Goal: Information Seeking & Learning: Find specific page/section

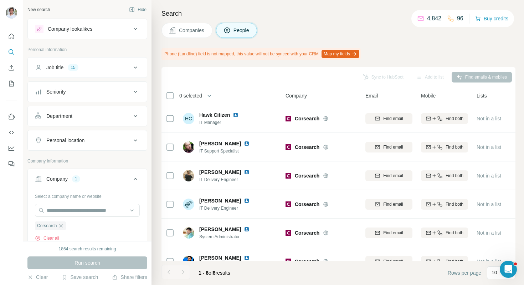
scroll to position [27, 0]
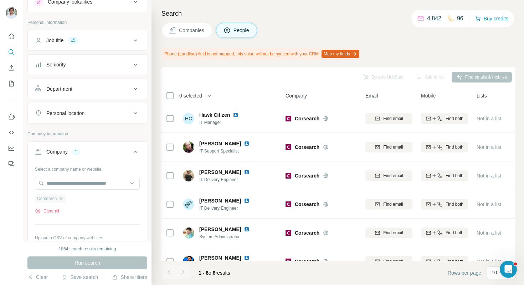
click at [64, 197] on icon "button" at bounding box center [61, 198] width 6 height 6
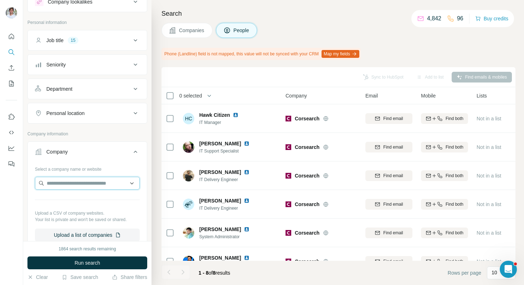
click at [72, 184] on input "text" at bounding box center [87, 182] width 105 height 13
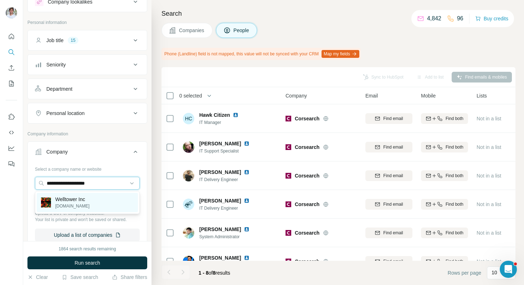
type input "**********"
click at [81, 201] on p "Welltower Inc" at bounding box center [72, 198] width 34 height 7
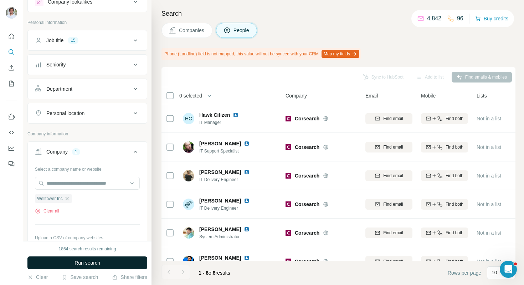
click at [81, 262] on span "Run search" at bounding box center [88, 262] width 26 height 7
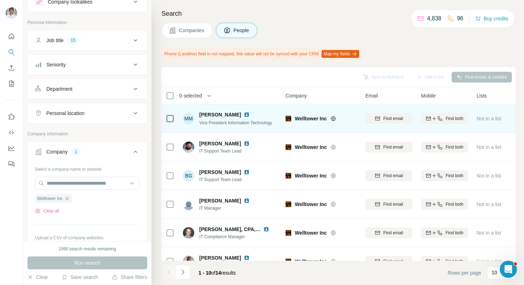
click at [244, 112] on img at bounding box center [247, 115] width 6 height 6
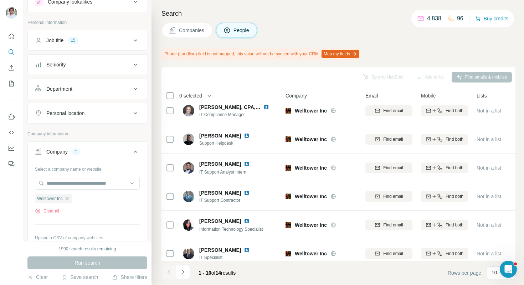
scroll to position [129, 0]
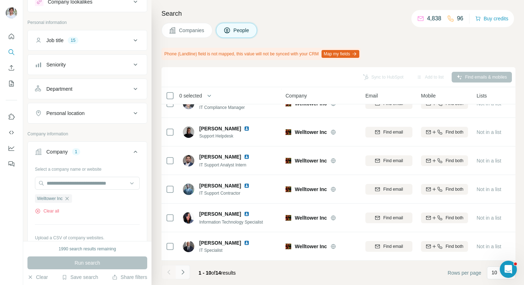
click at [180, 270] on icon "Navigate to next page" at bounding box center [182, 271] width 7 height 7
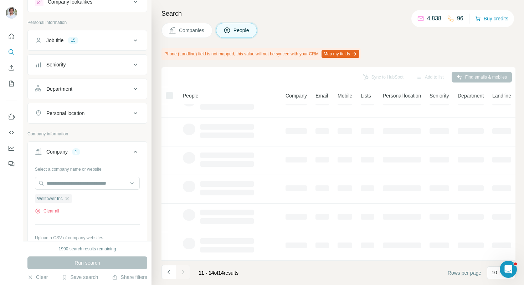
scroll to position [0, 0]
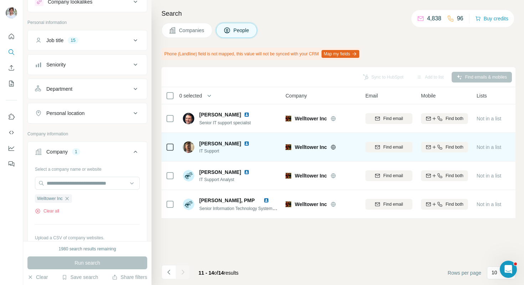
click at [244, 142] on img at bounding box center [247, 143] width 6 height 6
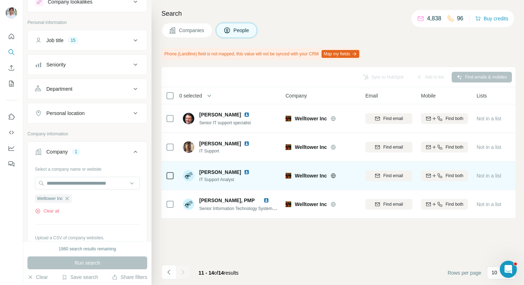
click at [244, 171] on img at bounding box center [247, 172] width 6 height 6
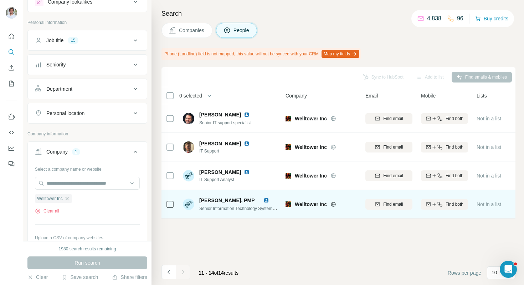
click at [266, 199] on img at bounding box center [266, 200] width 6 height 6
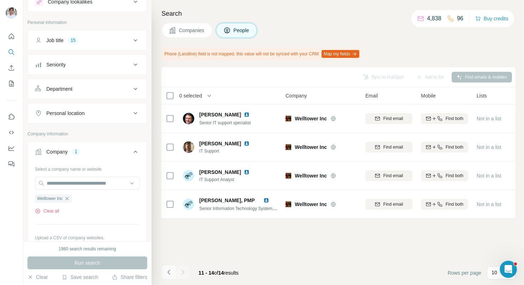
click at [172, 268] on icon "Navigate to previous page" at bounding box center [168, 271] width 7 height 7
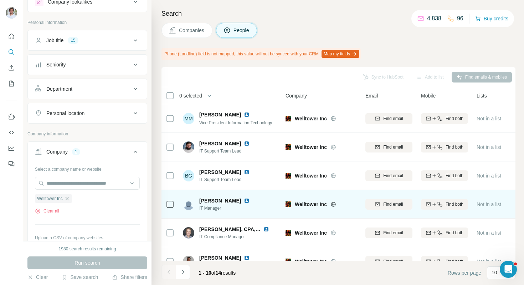
click at [244, 198] on img at bounding box center [247, 201] width 6 height 6
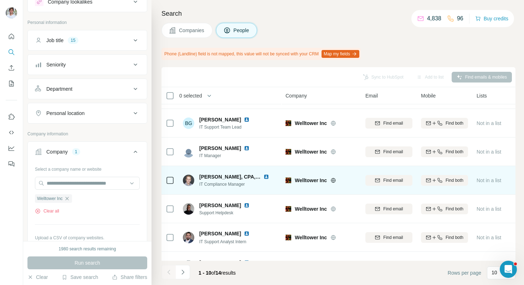
click at [267, 175] on img at bounding box center [266, 177] width 6 height 6
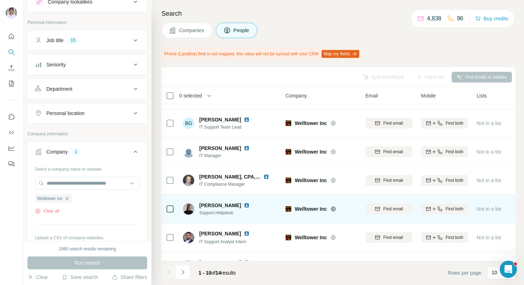
click at [244, 205] on img at bounding box center [247, 205] width 6 height 6
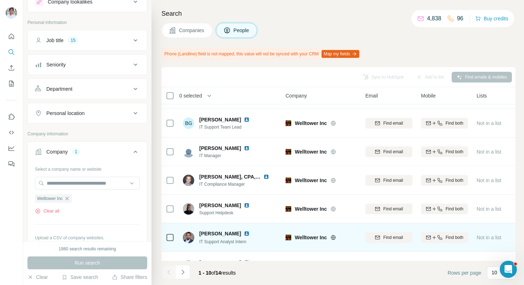
click at [244, 231] on img at bounding box center [247, 233] width 6 height 6
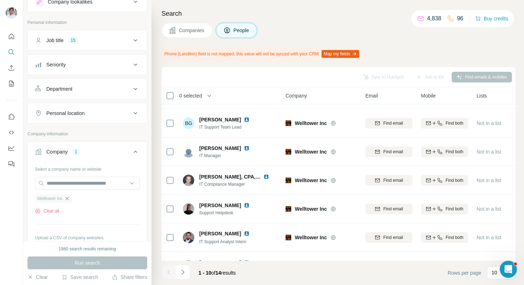
click at [68, 196] on icon "button" at bounding box center [67, 198] width 6 height 6
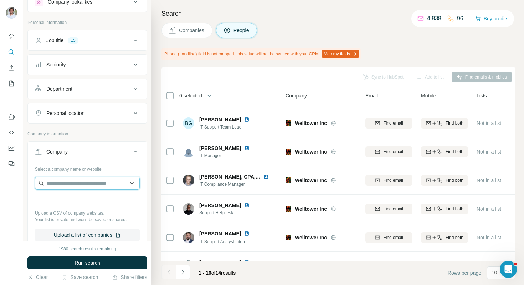
click at [76, 181] on input "text" at bounding box center [87, 182] width 105 height 13
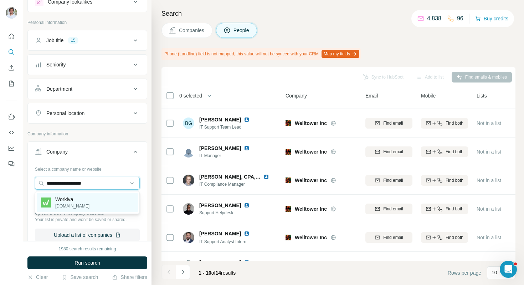
type input "**********"
click at [83, 200] on div "Workiva [DOMAIN_NAME]" at bounding box center [87, 202] width 101 height 19
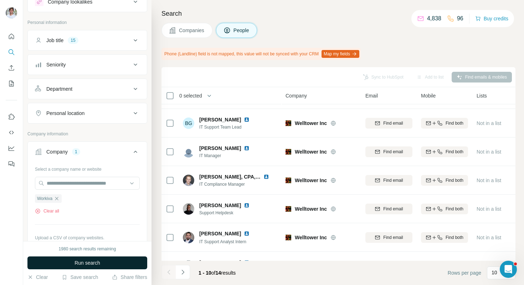
click at [97, 263] on span "Run search" at bounding box center [88, 262] width 26 height 7
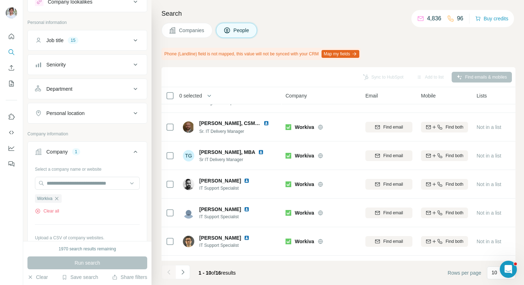
scroll to position [129, 0]
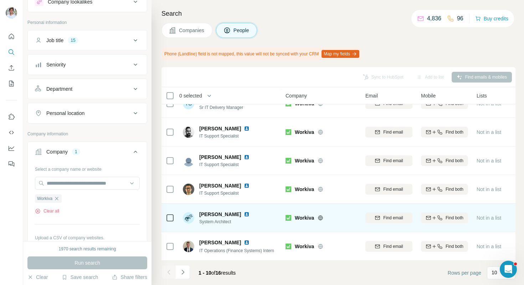
click at [245, 213] on img at bounding box center [247, 214] width 6 height 6
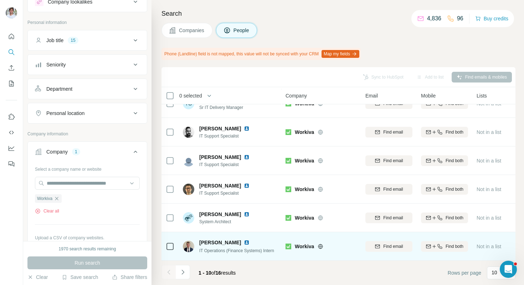
click at [247, 241] on img at bounding box center [247, 242] width 6 height 6
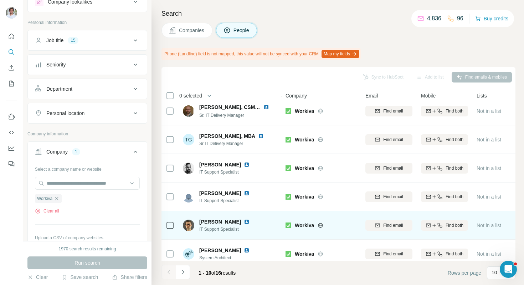
scroll to position [79, 0]
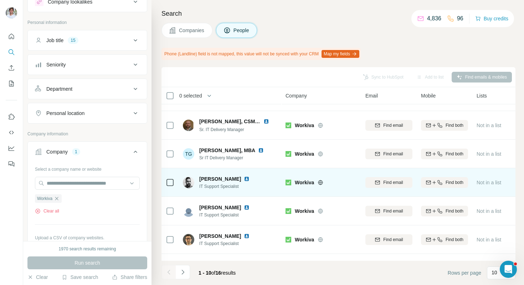
click at [244, 179] on img at bounding box center [247, 179] width 6 height 6
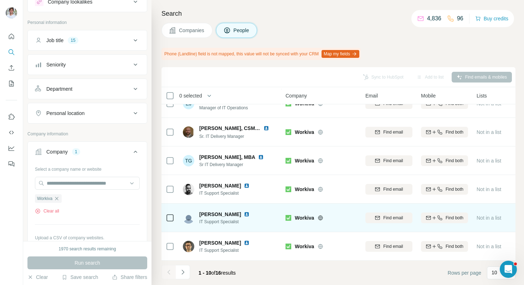
click at [244, 214] on img at bounding box center [247, 214] width 6 height 6
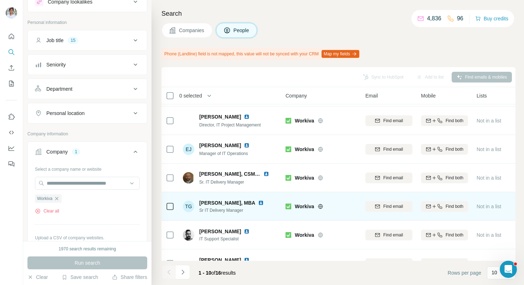
scroll to position [24, 0]
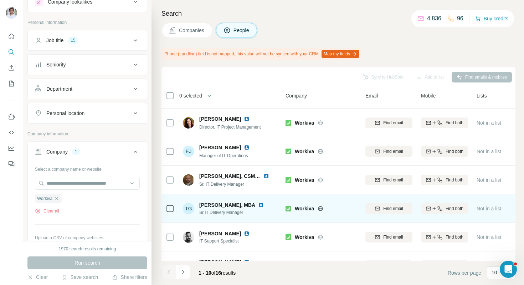
click at [258, 203] on img at bounding box center [261, 205] width 6 height 6
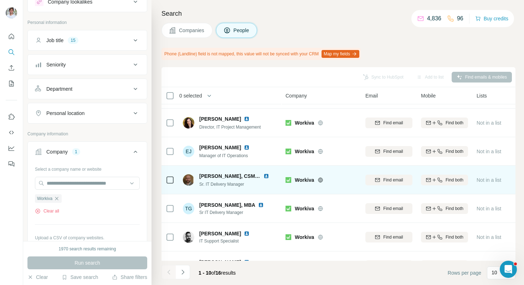
click at [265, 176] on img at bounding box center [266, 176] width 6 height 6
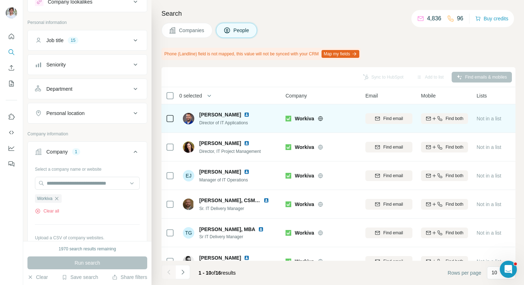
click at [244, 113] on img at bounding box center [247, 115] width 6 height 6
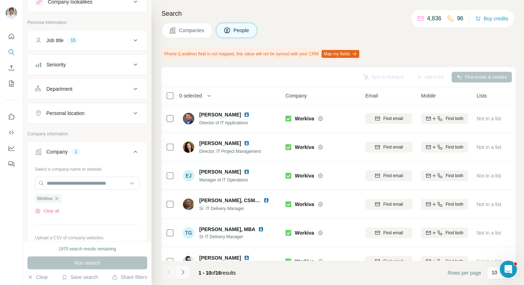
click at [182, 267] on button "Navigate to next page" at bounding box center [183, 272] width 14 height 14
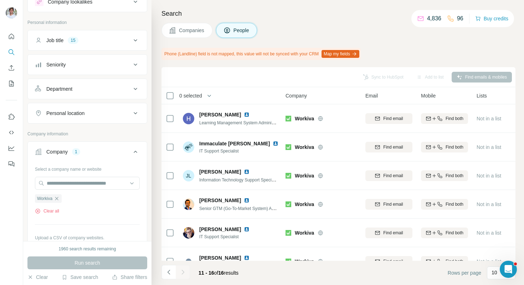
click at [283, 33] on div "Companies People" at bounding box center [339, 30] width 354 height 15
click at [57, 199] on icon "button" at bounding box center [57, 198] width 6 height 6
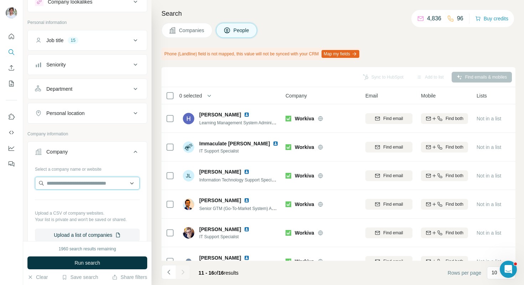
click at [63, 189] on input "text" at bounding box center [87, 182] width 105 height 13
paste input "**********"
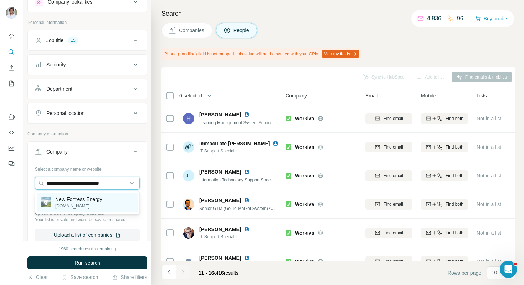
type input "**********"
click at [69, 199] on p "New Fortress Energy" at bounding box center [78, 198] width 47 height 7
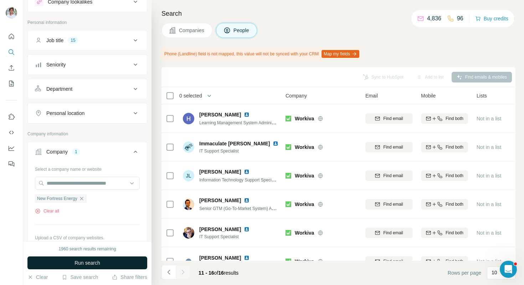
click at [91, 260] on span "Run search" at bounding box center [88, 262] width 26 height 7
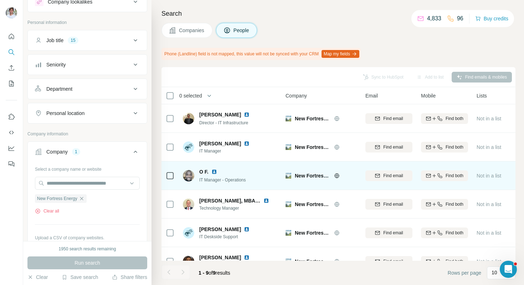
click at [212, 173] on img at bounding box center [214, 172] width 6 height 6
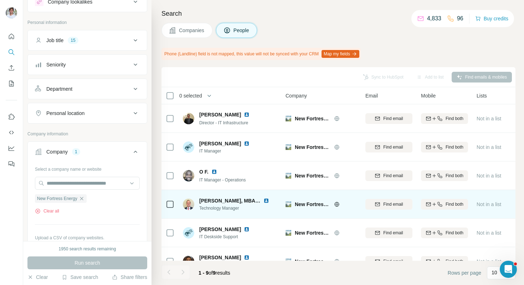
click at [263, 200] on img at bounding box center [266, 201] width 6 height 6
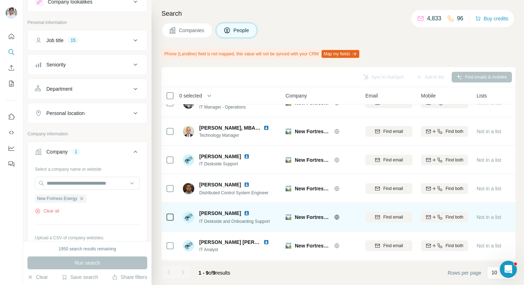
scroll to position [101, 0]
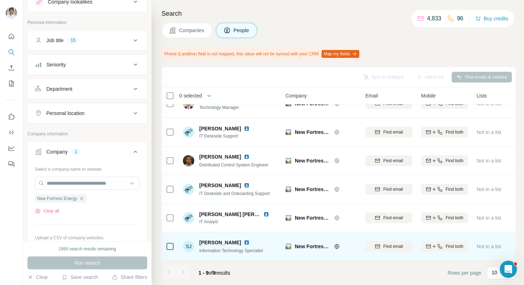
click at [244, 241] on img at bounding box center [247, 242] width 6 height 6
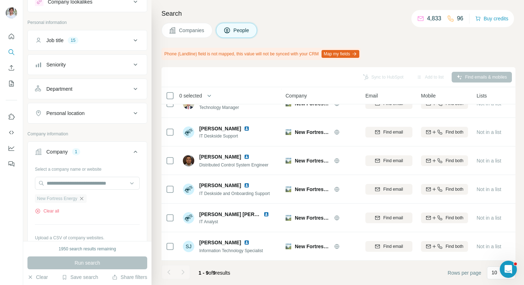
click at [84, 197] on icon "button" at bounding box center [82, 198] width 6 height 6
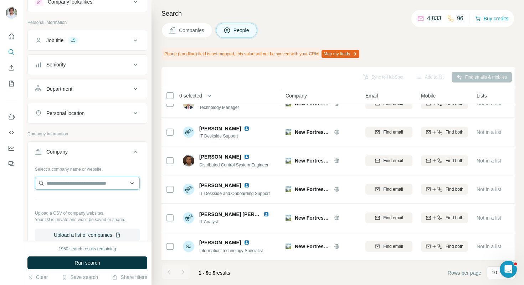
click at [85, 185] on input "text" at bounding box center [87, 182] width 105 height 13
paste input "**********"
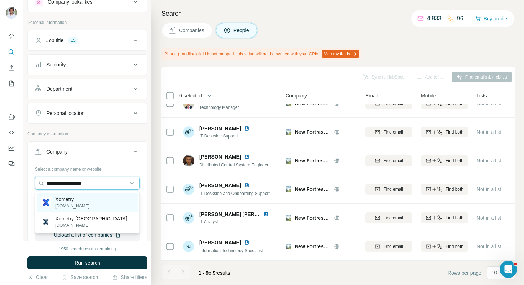
type input "**********"
click at [84, 201] on div "Xometry [DOMAIN_NAME]" at bounding box center [87, 202] width 101 height 19
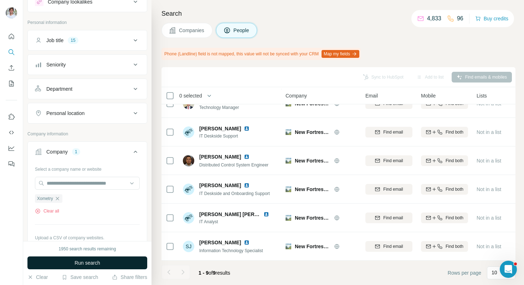
click at [100, 264] on span "Run search" at bounding box center [88, 262] width 26 height 7
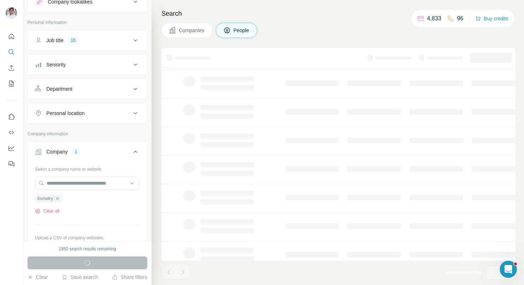
scroll to position [15, 0]
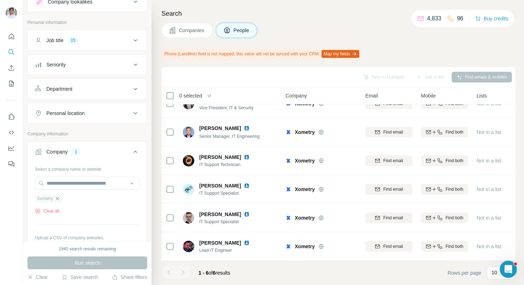
click at [56, 196] on icon "button" at bounding box center [58, 198] width 6 height 6
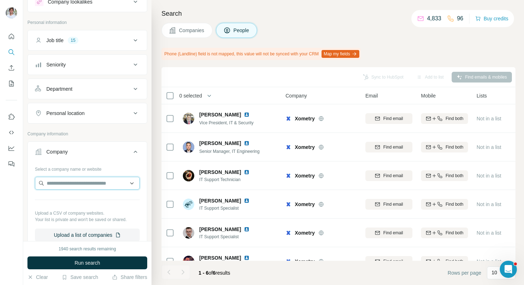
click at [84, 186] on input "text" at bounding box center [87, 182] width 105 height 13
paste input "**********"
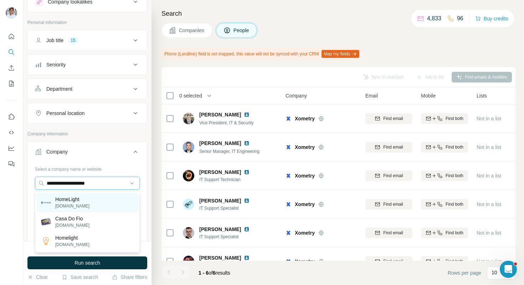
type input "**********"
click at [82, 198] on p "HomeLight" at bounding box center [72, 198] width 34 height 7
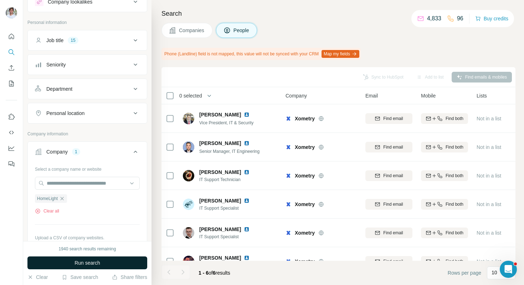
click at [82, 261] on span "Run search" at bounding box center [88, 262] width 26 height 7
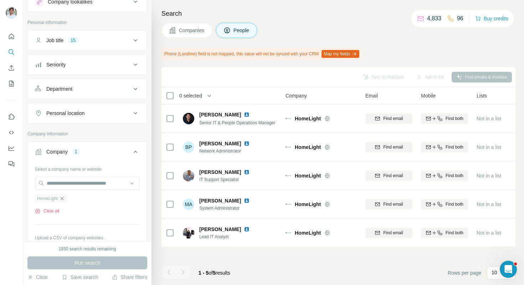
click at [63, 199] on icon "button" at bounding box center [62, 198] width 6 height 6
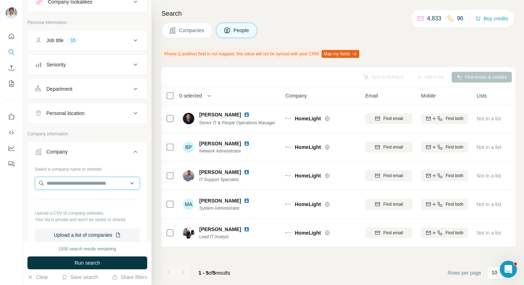
click at [70, 184] on input "text" at bounding box center [87, 182] width 105 height 13
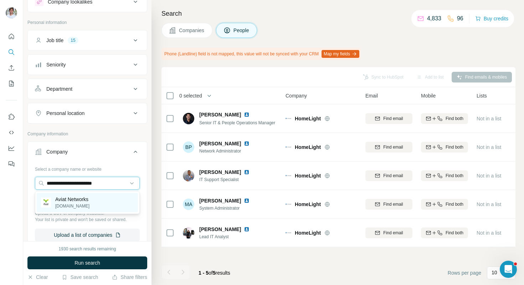
type input "**********"
click at [78, 200] on p "Aviat Networks" at bounding box center [72, 198] width 34 height 7
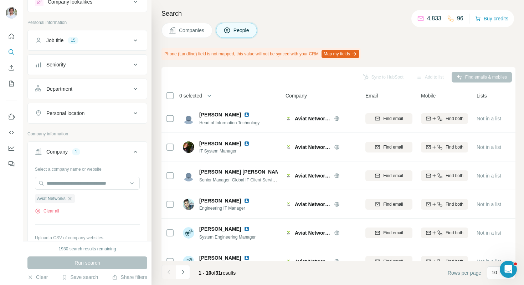
click at [343, 27] on div "Companies People" at bounding box center [339, 30] width 354 height 15
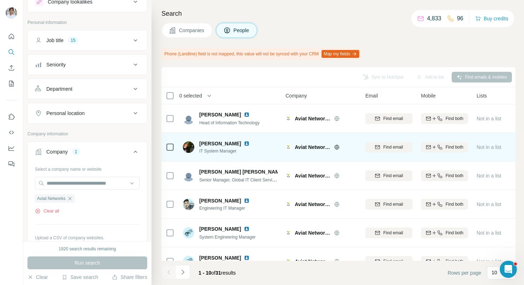
click at [244, 144] on img at bounding box center [247, 143] width 6 height 6
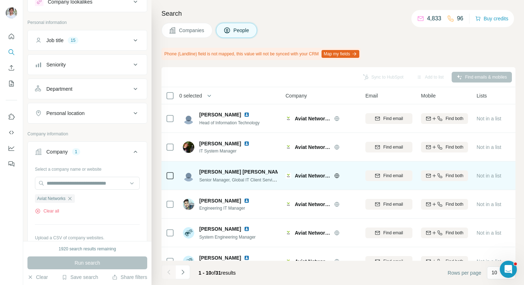
click at [287, 170] on img at bounding box center [290, 172] width 6 height 6
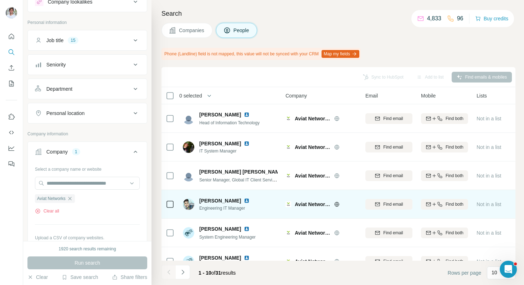
click at [244, 199] on img at bounding box center [247, 201] width 6 height 6
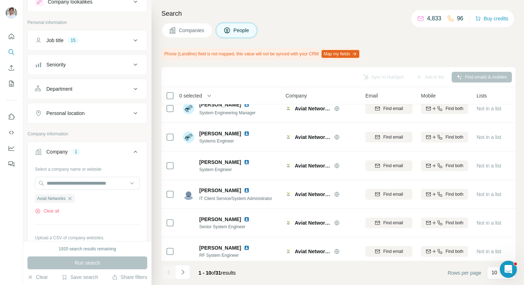
scroll to position [129, 0]
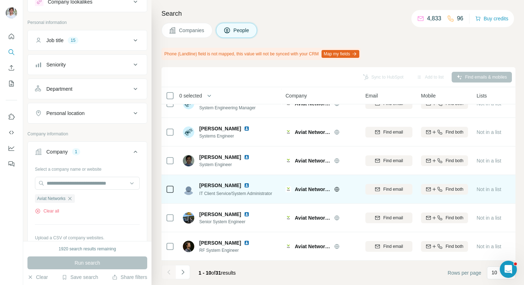
click at [244, 185] on img at bounding box center [247, 185] width 6 height 6
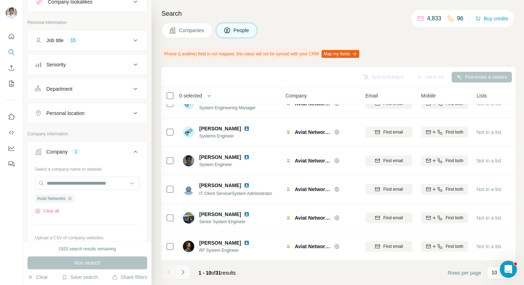
click at [185, 266] on button "Navigate to next page" at bounding box center [183, 272] width 14 height 14
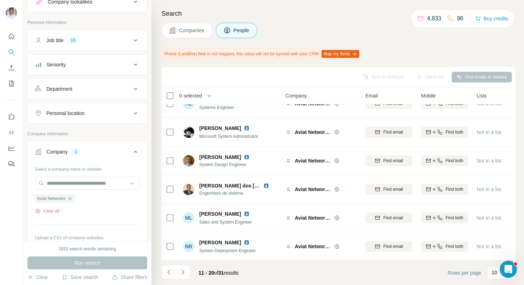
scroll to position [0, 0]
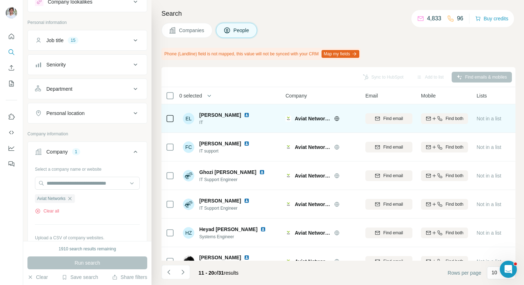
click at [244, 112] on img at bounding box center [247, 115] width 6 height 6
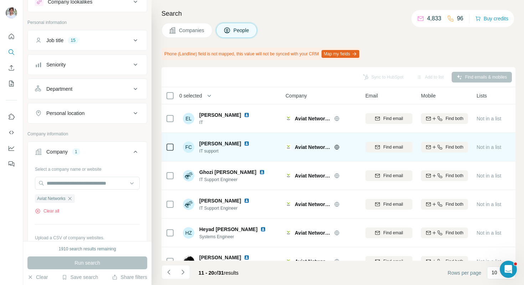
click at [244, 142] on img at bounding box center [247, 143] width 6 height 6
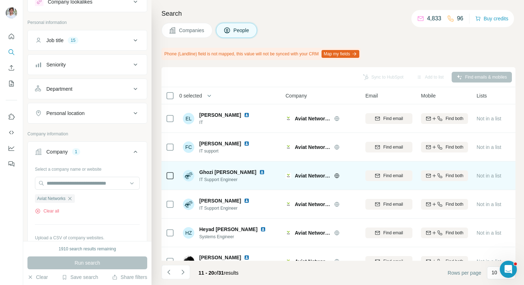
click at [259, 171] on img at bounding box center [262, 172] width 6 height 6
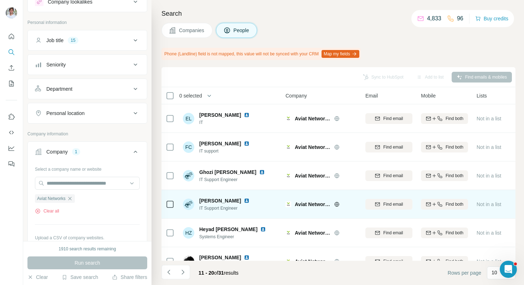
click at [250, 200] on img at bounding box center [247, 201] width 6 height 6
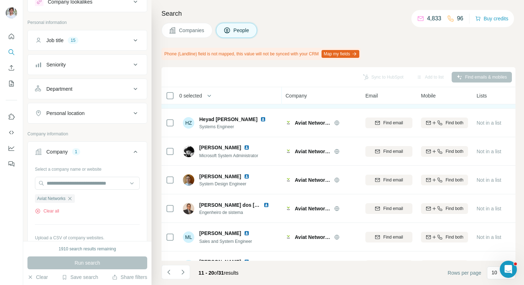
scroll to position [129, 0]
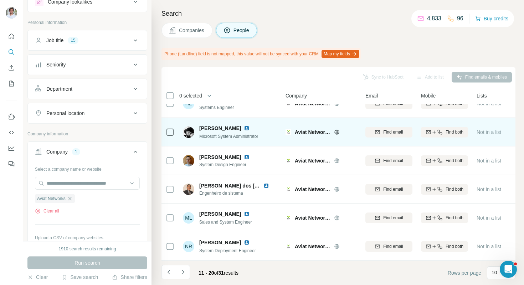
click at [244, 128] on img at bounding box center [247, 128] width 6 height 6
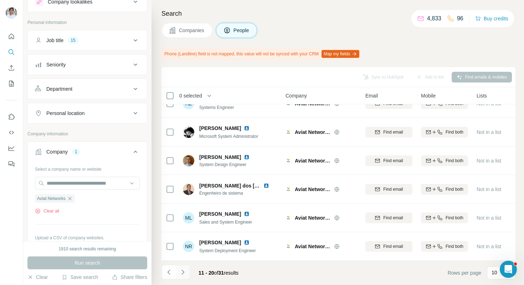
click at [185, 267] on button "Navigate to next page" at bounding box center [183, 272] width 14 height 14
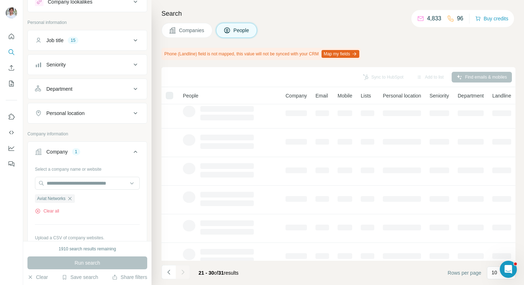
scroll to position [0, 0]
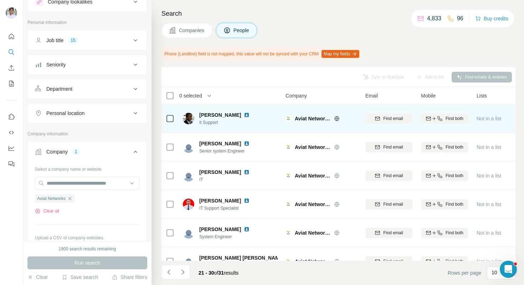
click at [250, 115] on img at bounding box center [247, 115] width 6 height 6
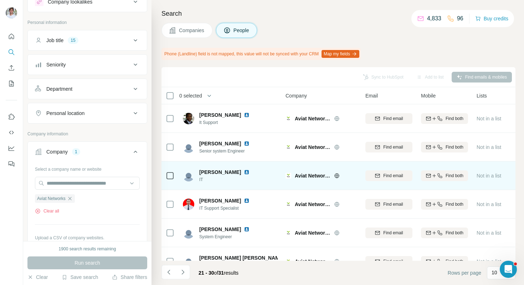
click at [244, 172] on img at bounding box center [247, 172] width 6 height 6
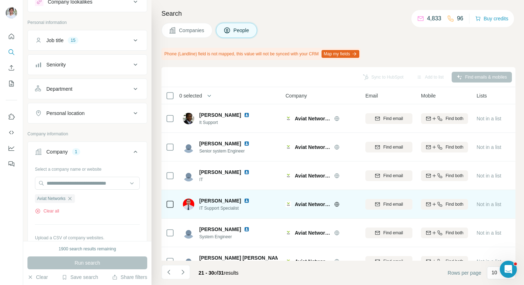
click at [244, 202] on img at bounding box center [247, 201] width 6 height 6
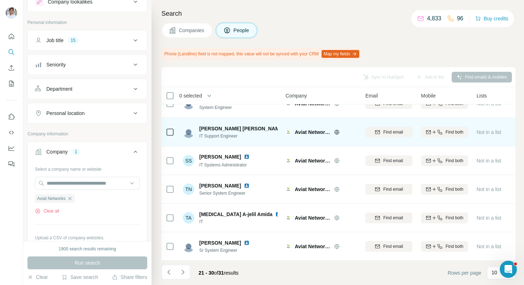
scroll to position [117, 0]
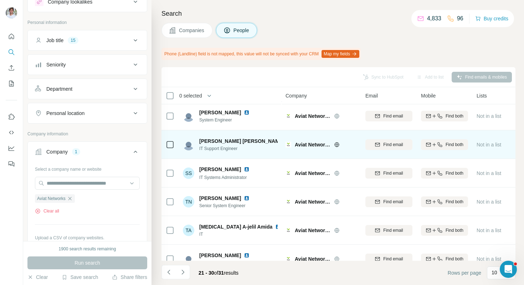
click at [287, 140] on img at bounding box center [290, 141] width 6 height 6
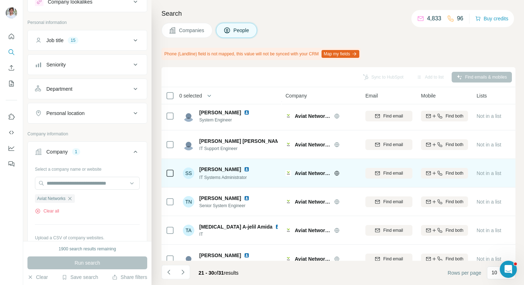
click at [244, 167] on img at bounding box center [247, 169] width 6 height 6
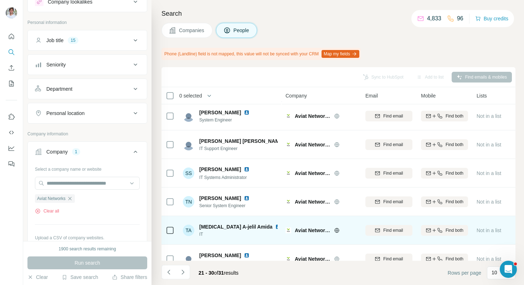
scroll to position [129, 0]
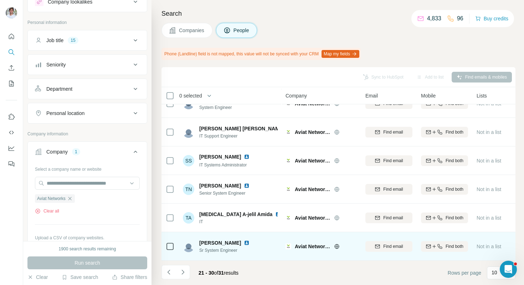
click at [244, 241] on img at bounding box center [247, 243] width 6 height 6
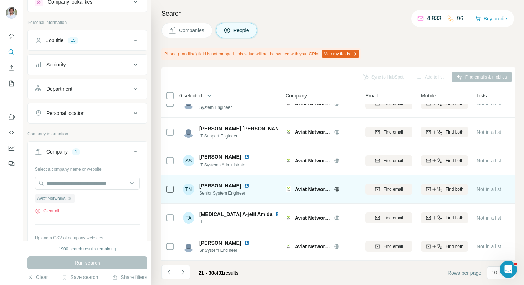
click at [244, 185] on img at bounding box center [247, 186] width 6 height 6
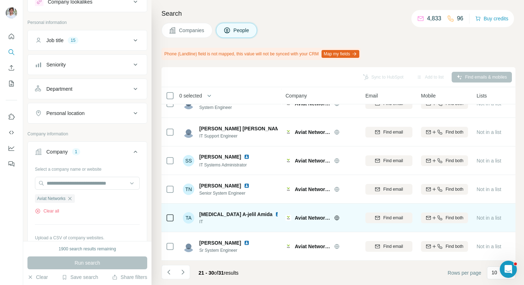
click at [275, 215] on img at bounding box center [278, 214] width 6 height 6
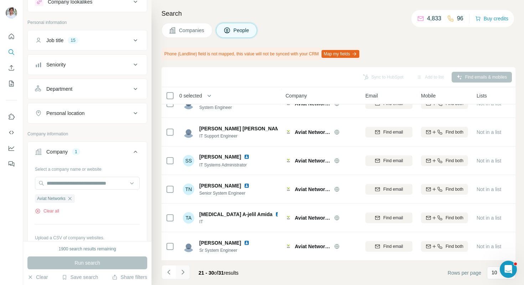
click at [183, 271] on icon "Navigate to next page" at bounding box center [182, 271] width 7 height 7
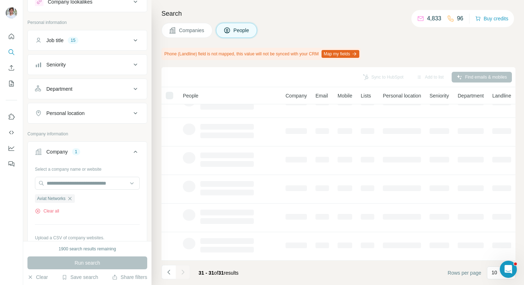
scroll to position [0, 0]
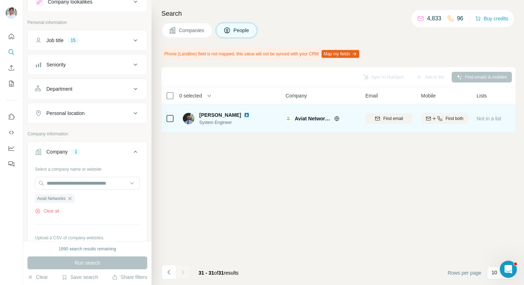
click at [244, 115] on img at bounding box center [247, 115] width 6 height 6
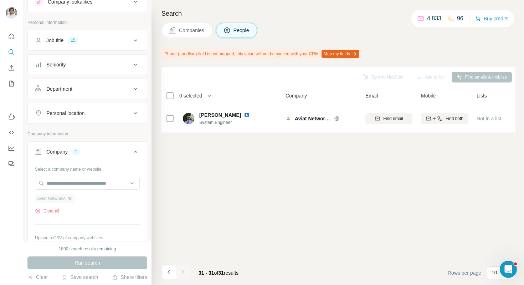
click at [69, 199] on icon "button" at bounding box center [70, 198] width 6 height 6
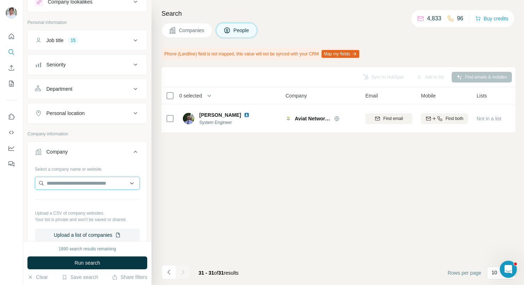
click at [85, 178] on input "text" at bounding box center [87, 182] width 105 height 13
paste input "**********"
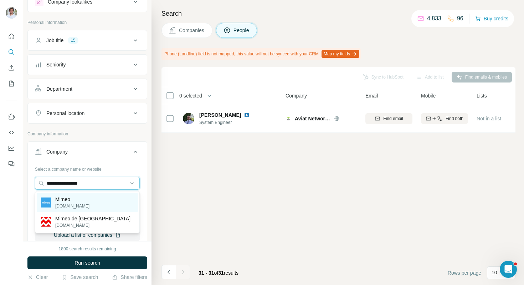
type input "**********"
click at [81, 203] on div "Mimeo [DOMAIN_NAME]" at bounding box center [87, 202] width 101 height 19
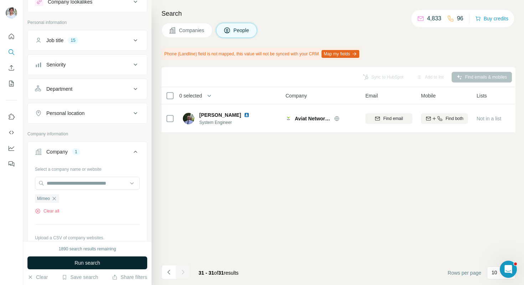
click at [91, 256] on button "Run search" at bounding box center [87, 262] width 120 height 13
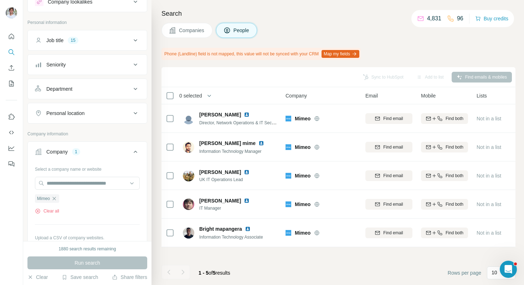
click at [325, 31] on div "Companies People" at bounding box center [339, 30] width 354 height 15
click at [54, 197] on icon "button" at bounding box center [54, 198] width 6 height 6
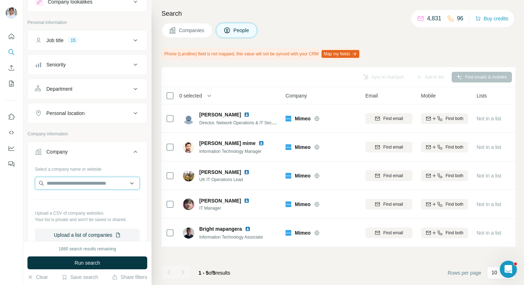
click at [54, 188] on input "text" at bounding box center [87, 182] width 105 height 13
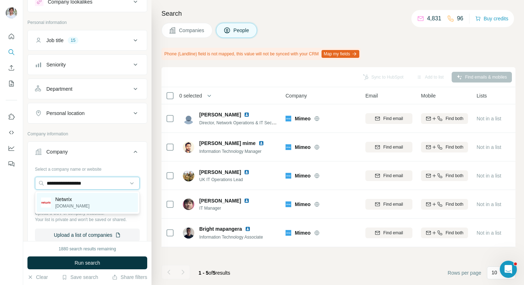
type input "**********"
click at [68, 201] on p "Netwrix" at bounding box center [72, 198] width 34 height 7
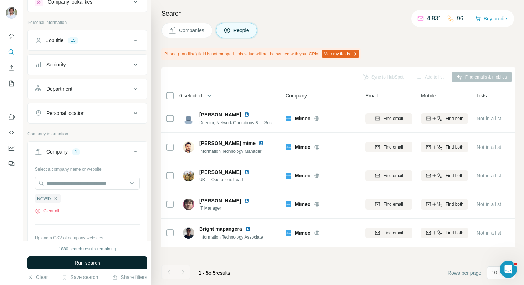
click at [92, 266] on button "Run search" at bounding box center [87, 262] width 120 height 13
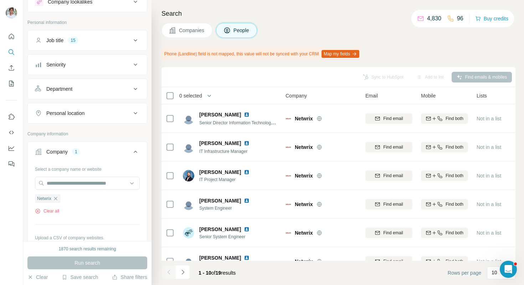
click at [331, 24] on div "Companies People" at bounding box center [339, 30] width 354 height 15
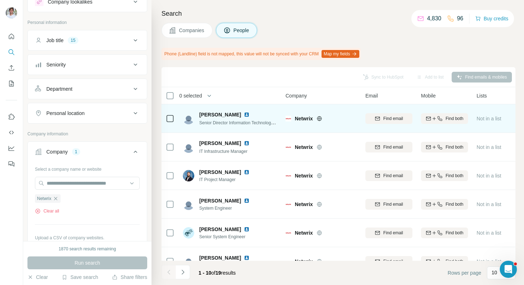
click at [244, 113] on img at bounding box center [247, 115] width 6 height 6
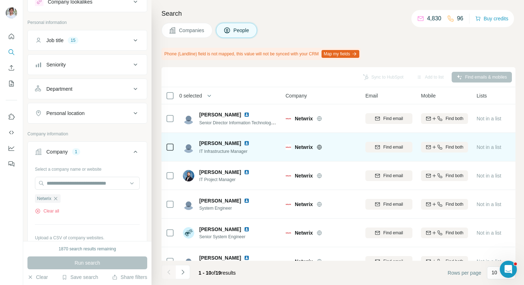
click at [244, 144] on img at bounding box center [247, 143] width 6 height 6
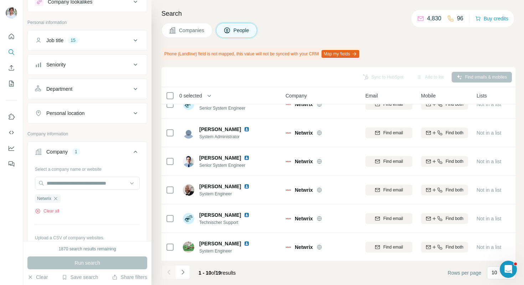
scroll to position [129, 0]
click at [179, 267] on button "Navigate to next page" at bounding box center [183, 272] width 14 height 14
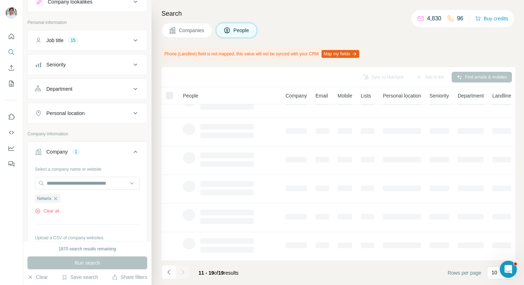
scroll to position [0, 0]
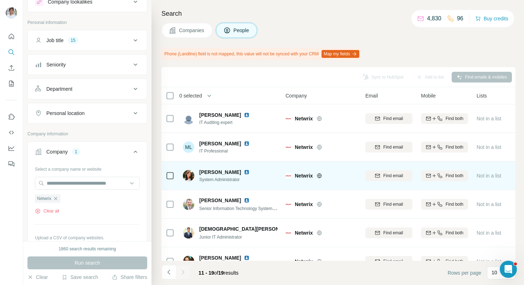
click at [250, 173] on img at bounding box center [247, 172] width 6 height 6
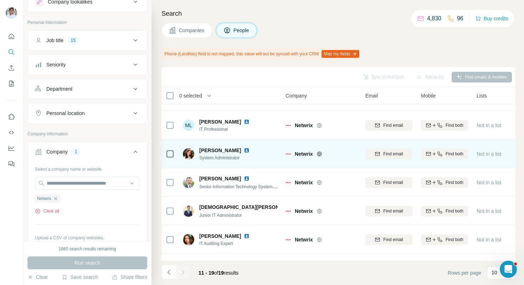
scroll to position [27, 0]
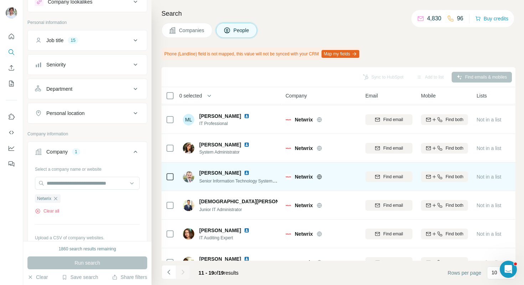
click at [244, 172] on img at bounding box center [247, 173] width 6 height 6
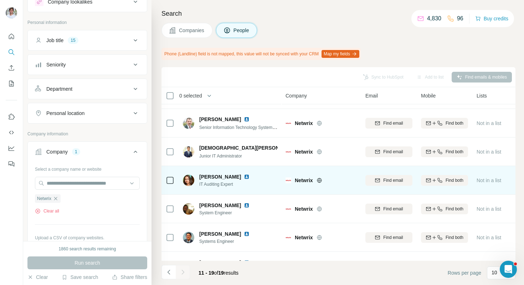
scroll to position [101, 0]
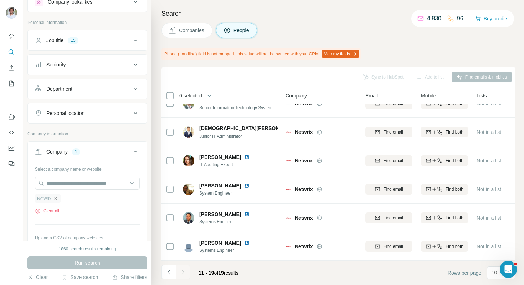
click at [57, 198] on icon "button" at bounding box center [55, 197] width 3 height 3
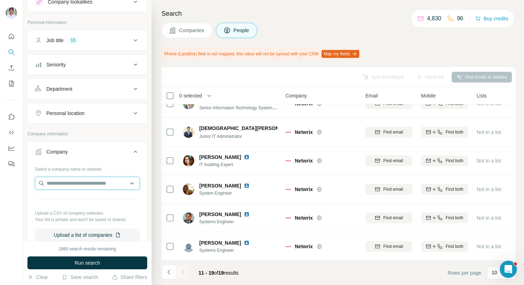
click at [77, 178] on input "text" at bounding box center [87, 182] width 105 height 13
paste input "**********"
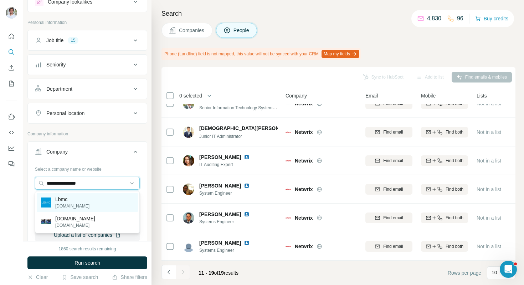
type input "**********"
click at [79, 194] on div "Lbmc [DOMAIN_NAME]" at bounding box center [87, 202] width 101 height 19
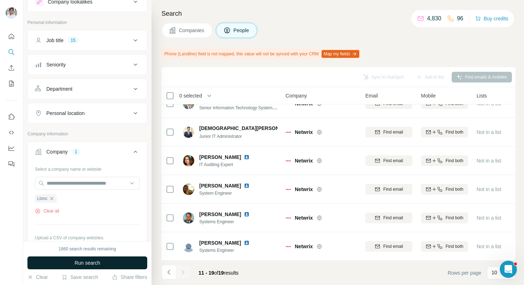
click at [77, 264] on span "Run search" at bounding box center [88, 262] width 26 height 7
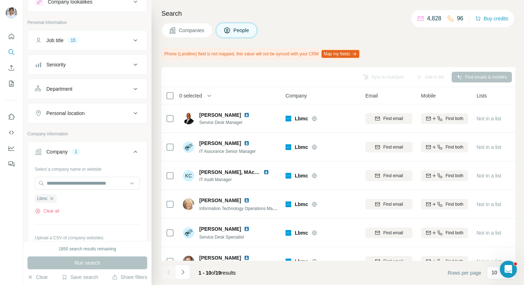
click at [189, 32] on span "Companies" at bounding box center [192, 30] width 26 height 7
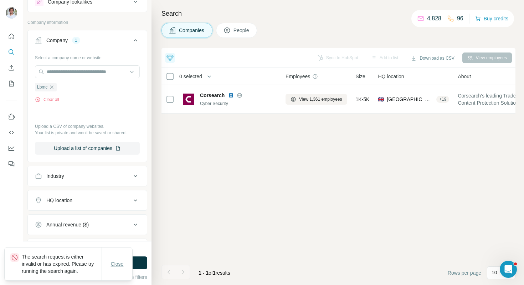
click at [126, 259] on button "Close" at bounding box center [117, 263] width 23 height 13
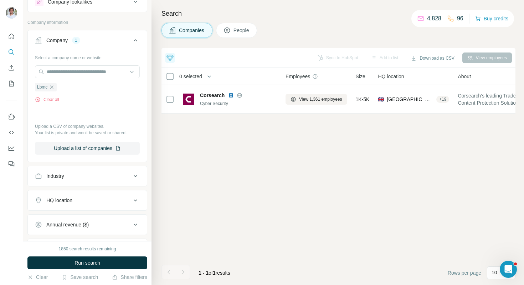
click at [126, 259] on button "Run search" at bounding box center [87, 262] width 120 height 13
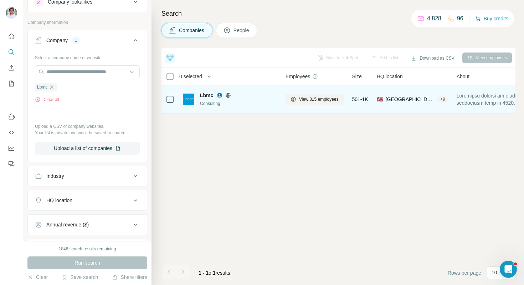
click at [219, 96] on img at bounding box center [220, 95] width 6 height 6
click at [315, 107] on div "View 815 employees" at bounding box center [315, 99] width 58 height 20
click at [319, 98] on span "View 815 employees" at bounding box center [319, 99] width 40 height 6
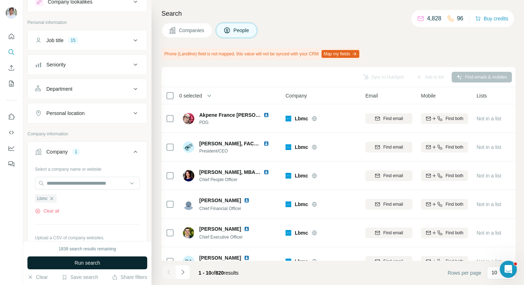
click at [85, 259] on span "Run search" at bounding box center [88, 262] width 26 height 7
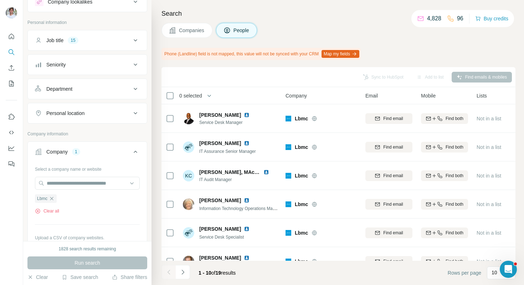
click at [306, 22] on div "Search Companies People Phone (Landline) field is not mapped, this value will n…" at bounding box center [338, 142] width 373 height 285
click at [296, 10] on h4 "Search" at bounding box center [339, 14] width 354 height 10
click at [277, 23] on div "Companies People" at bounding box center [339, 30] width 354 height 15
